Goal: Use online tool/utility: Utilize a website feature to perform a specific function

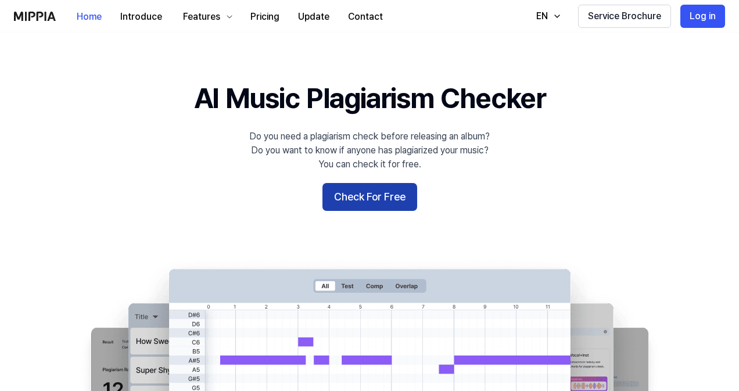
click at [332, 196] on button "Check For Free" at bounding box center [370, 197] width 95 height 28
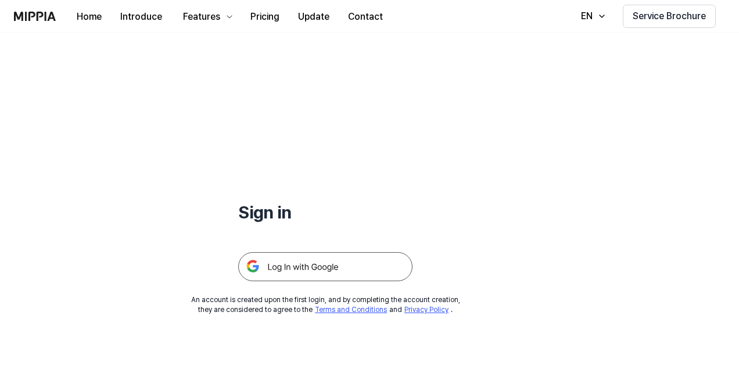
click at [321, 267] on img at bounding box center [325, 266] width 174 height 29
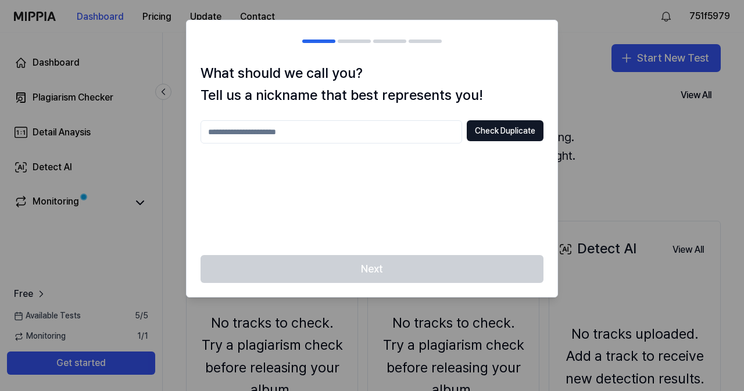
click at [311, 128] on input "text" at bounding box center [332, 131] width 262 height 23
click at [615, 146] on div at bounding box center [372, 195] width 744 height 391
click at [516, 136] on button "Check Duplicate" at bounding box center [505, 130] width 77 height 21
click at [355, 132] on input "text" at bounding box center [332, 131] width 262 height 23
type input "***"
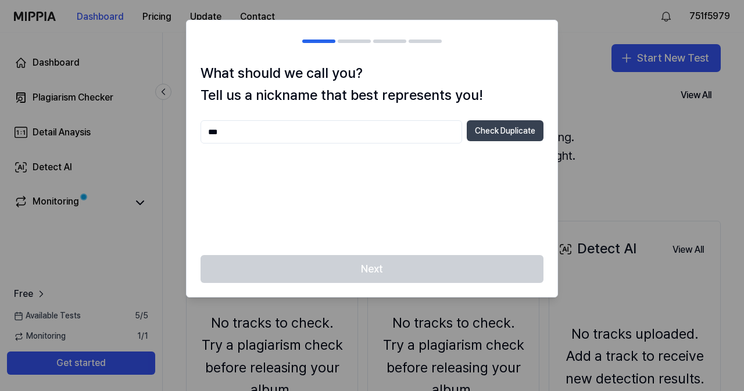
click at [499, 136] on button "Check Duplicate" at bounding box center [505, 130] width 77 height 21
click at [258, 138] on input "***" at bounding box center [332, 131] width 262 height 23
type input "*"
type input "****"
click at [492, 131] on button "Check Duplicate" at bounding box center [505, 130] width 77 height 21
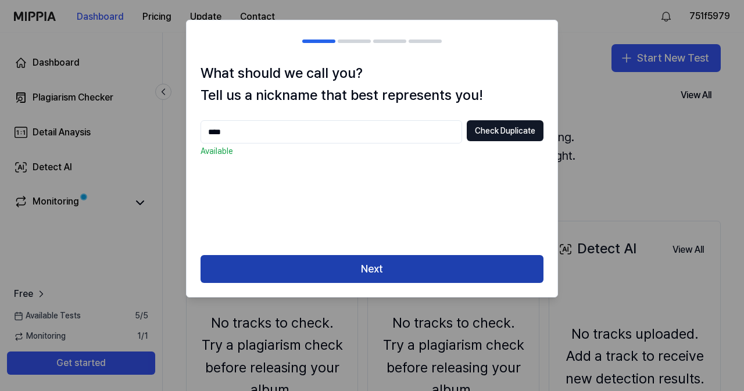
click at [420, 263] on button "Next" at bounding box center [372, 269] width 343 height 28
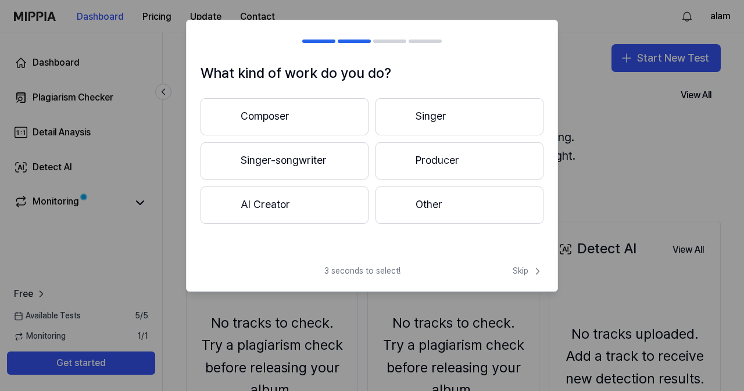
click at [410, 209] on button "Other" at bounding box center [460, 205] width 168 height 37
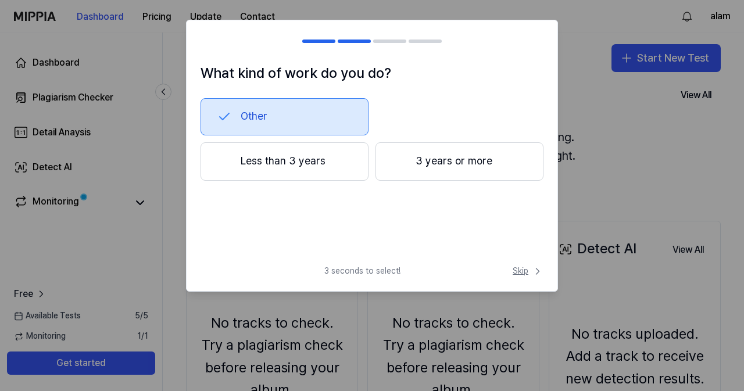
click at [522, 271] on span "Skip" at bounding box center [528, 272] width 31 height 12
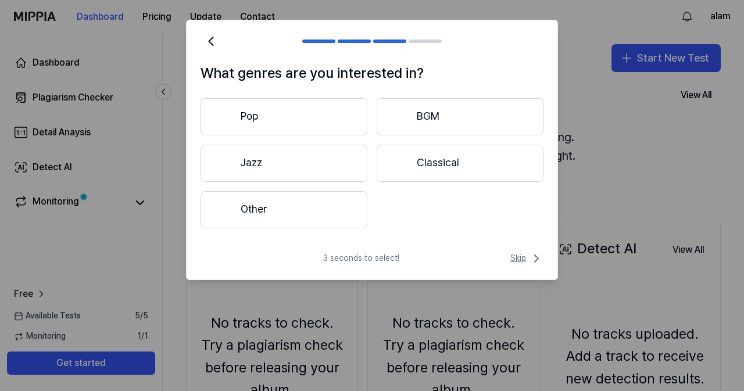
click at [513, 259] on span "Skip" at bounding box center [526, 259] width 33 height 14
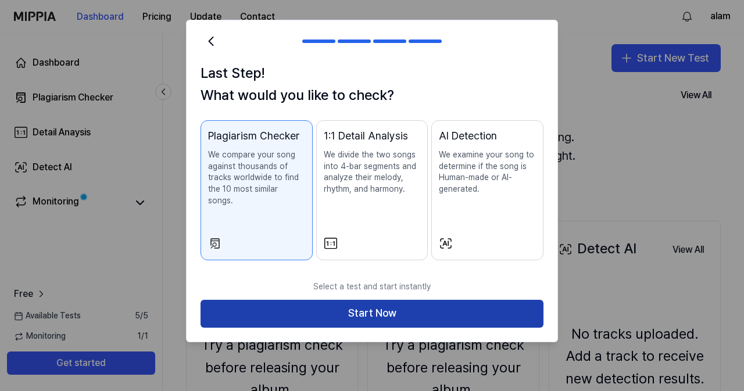
click at [494, 301] on button "Start Now" at bounding box center [372, 314] width 343 height 28
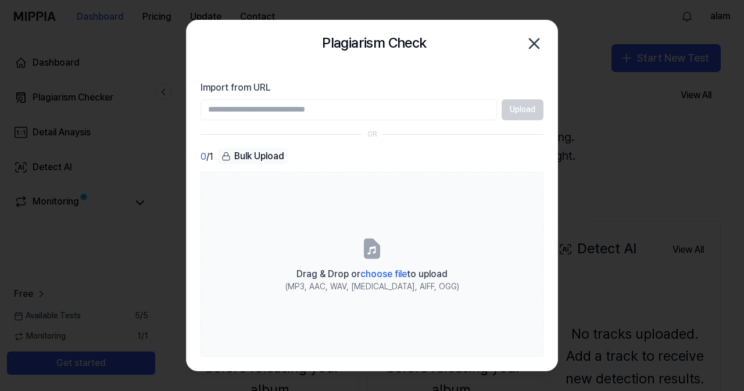
paste input "**********"
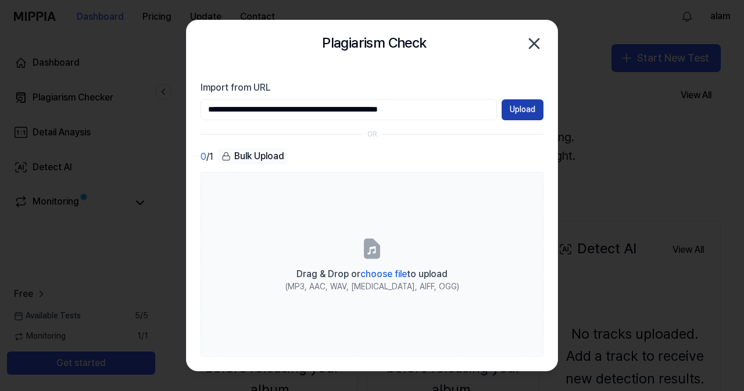
type input "**********"
click at [520, 109] on button "Upload" at bounding box center [523, 109] width 42 height 21
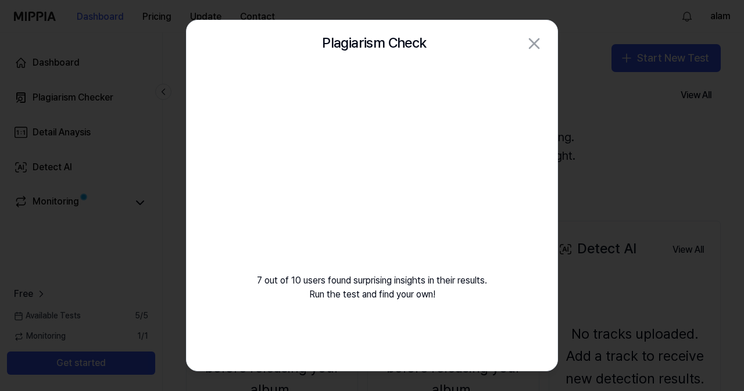
click at [413, 177] on video at bounding box center [371, 178] width 167 height 167
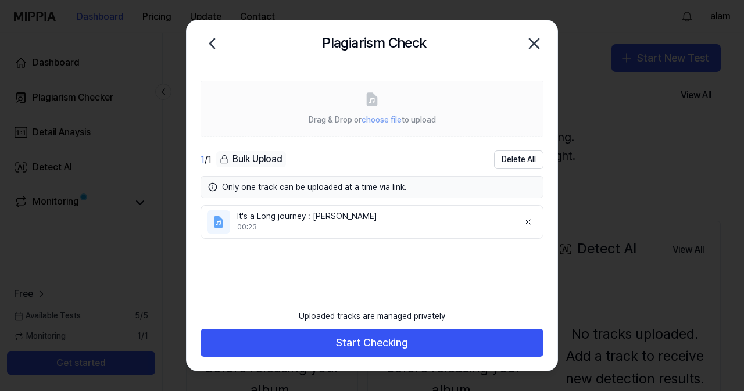
click at [425, 226] on div "00:23" at bounding box center [373, 228] width 272 height 10
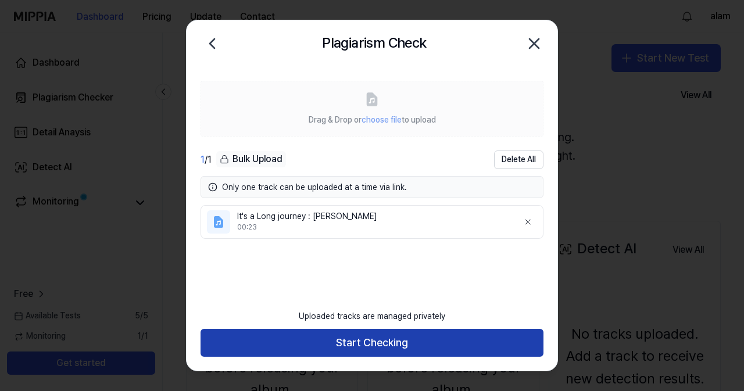
click at [321, 346] on button "Start Checking" at bounding box center [372, 343] width 343 height 28
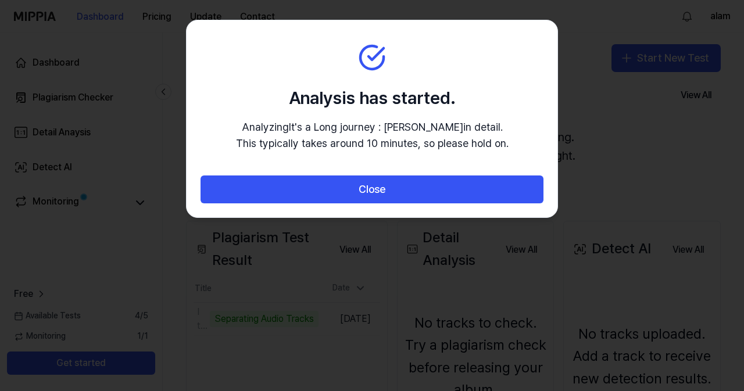
click at [339, 210] on div "Close" at bounding box center [372, 197] width 371 height 42
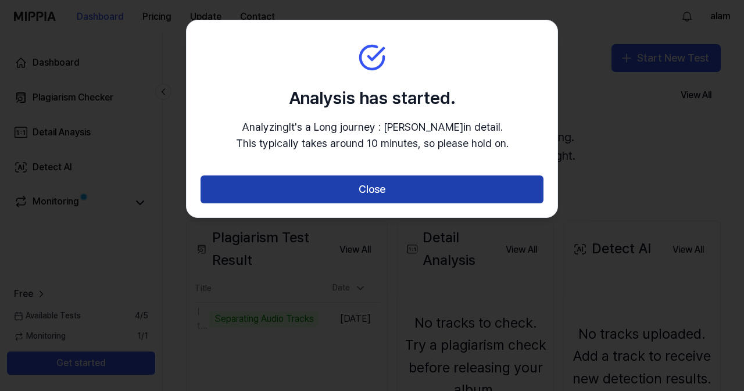
click at [366, 195] on button "Close" at bounding box center [372, 190] width 343 height 28
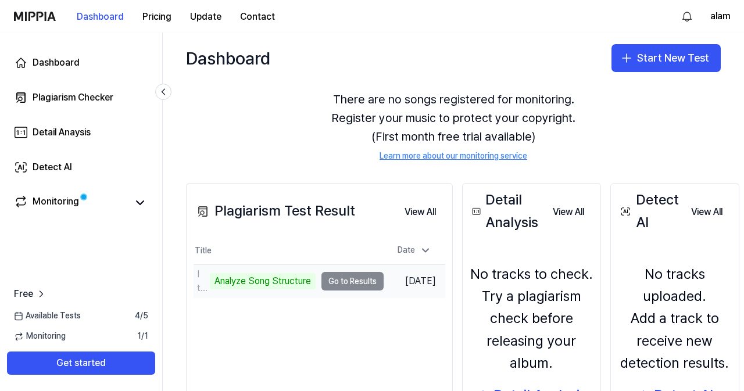
scroll to position [58, 0]
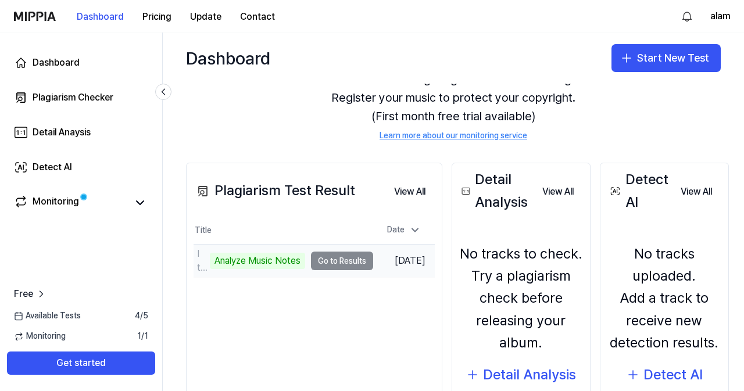
click at [271, 259] on div "Analyze Music Notes" at bounding box center [257, 261] width 95 height 16
click at [348, 258] on td "It's a Long journey ： Muniba mazari Analyze Music Notes Go to Results" at bounding box center [284, 261] width 180 height 33
click at [326, 255] on td "It's a Long journey ： Muniba mazari Analyze Music Notes Go to Results" at bounding box center [284, 261] width 180 height 33
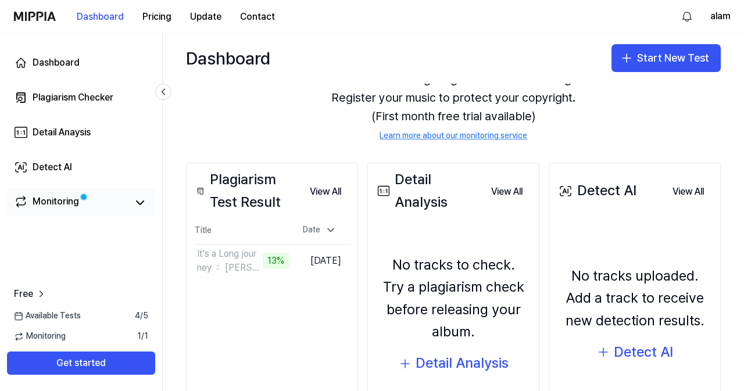
click at [64, 202] on div "Monitoring" at bounding box center [56, 203] width 47 height 16
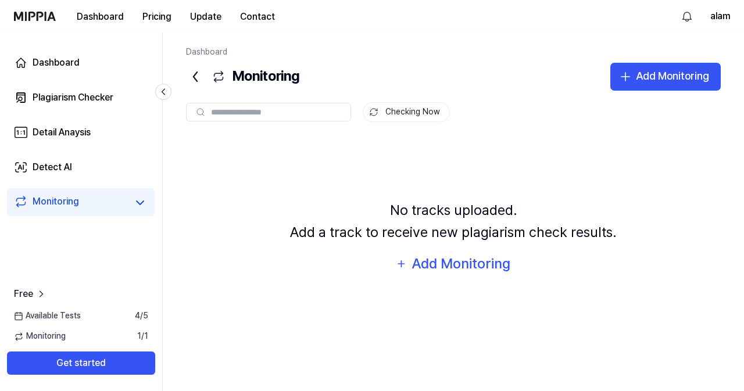
click at [131, 207] on div "Monitoring" at bounding box center [81, 203] width 134 height 16
click at [77, 175] on link "Detect AI" at bounding box center [81, 167] width 148 height 28
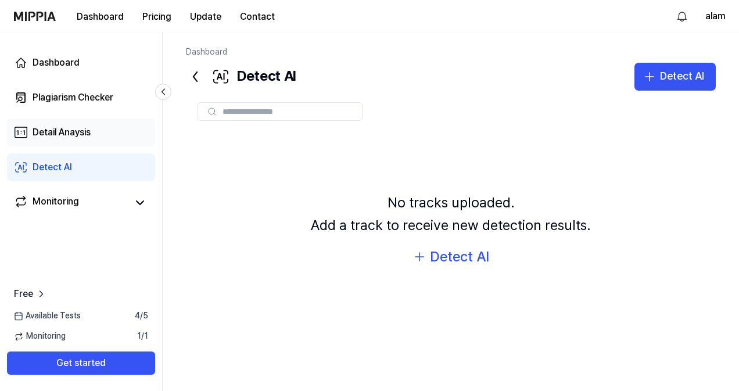
click at [41, 137] on div "Detail Anaysis" at bounding box center [62, 133] width 58 height 14
click at [76, 106] on link "Plagiarism Checker" at bounding box center [81, 98] width 148 height 28
click at [52, 65] on div "Dashboard" at bounding box center [56, 63] width 47 height 14
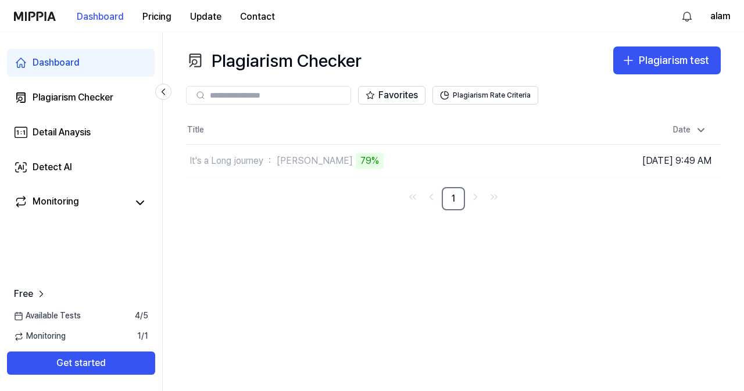
paste input "**********"
type input "**********"
